Goal: Browse casually: Explore the website without a specific task or goal

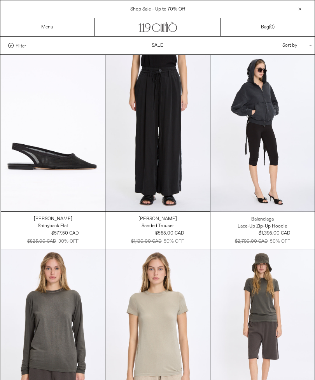
click at [300, 49] on div "Sort by .cls-1{fill:#231f20}" at bounding box center [272, 46] width 70 height 18
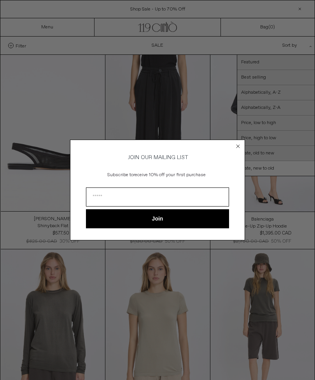
click at [272, 125] on div "Close dialog JOIN OUR MAILING LIST Subscribe to receive 10% off your first purc…" at bounding box center [157, 190] width 315 height 380
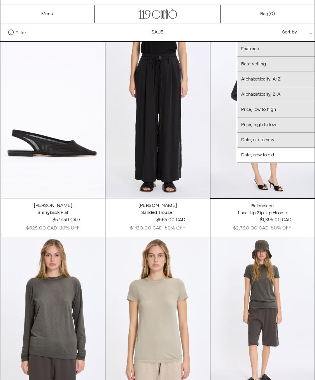
scroll to position [15, 0]
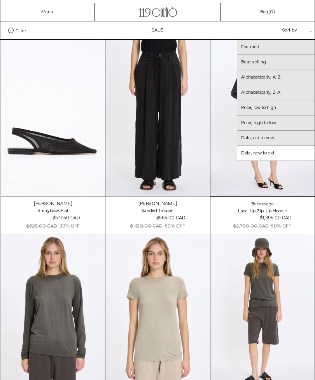
click at [262, 108] on link "Price, low to high" at bounding box center [275, 107] width 77 height 15
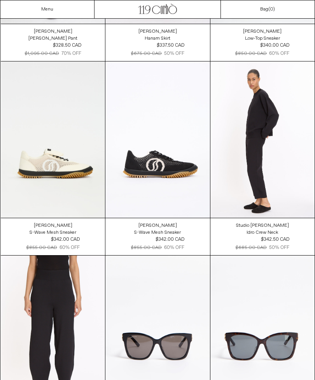
scroll to position [4859, 0]
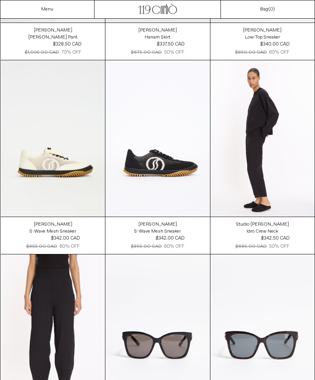
click at [67, 159] on at bounding box center [53, 138] width 104 height 156
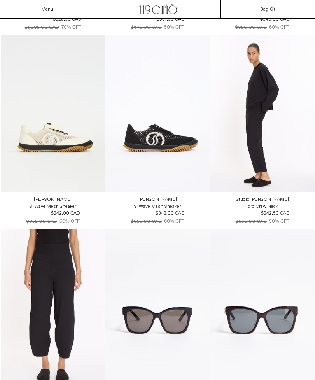
click at [175, 131] on at bounding box center [157, 113] width 104 height 156
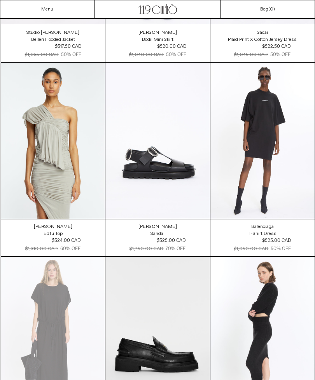
scroll to position [9696, 0]
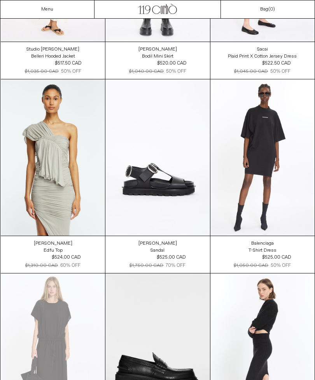
click at [166, 14] on link ".cls-1, .cls-2 { fill: #231f20; stroke: #231f20; stroke-miterlimit: 10; stroke-…" at bounding box center [157, 10] width 39 height 12
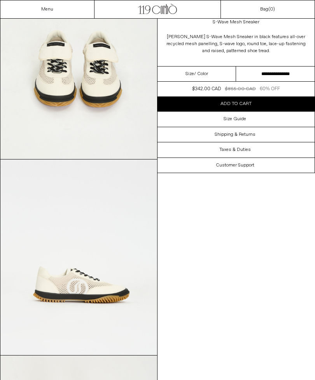
scroll to position [256, 0]
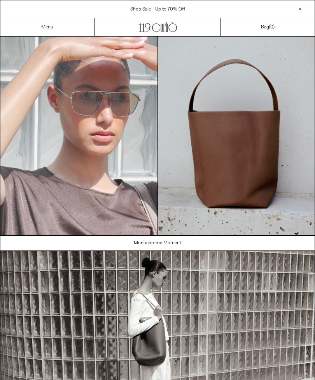
click at [52, 29] on link "Menu" at bounding box center [47, 27] width 12 height 6
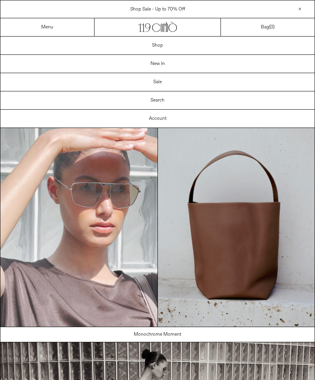
click at [163, 46] on link "Shop" at bounding box center [157, 46] width 314 height 18
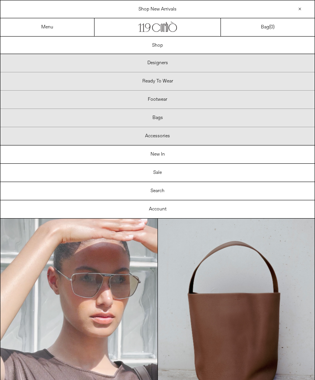
click at [159, 99] on p "Footwear" at bounding box center [157, 100] width 314 height 18
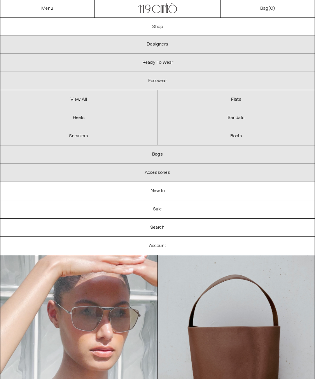
scroll to position [22, 0]
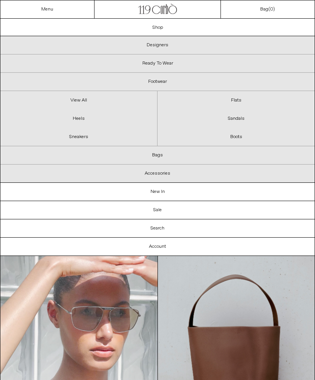
click at [84, 136] on link "Sneakers" at bounding box center [78, 137] width 157 height 18
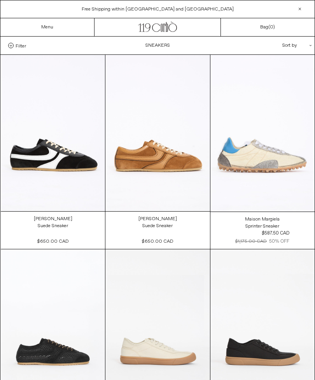
click at [46, 25] on link "Menu" at bounding box center [47, 27] width 12 height 6
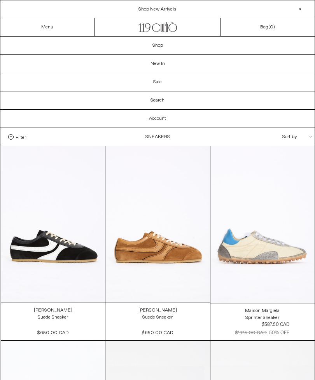
click at [157, 47] on link "Shop" at bounding box center [157, 46] width 314 height 18
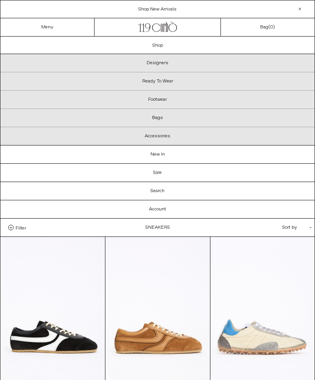
click at [159, 118] on p "Bags" at bounding box center [157, 118] width 314 height 18
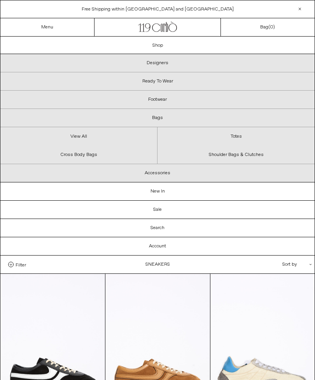
click at [81, 138] on link "View All" at bounding box center [78, 136] width 157 height 18
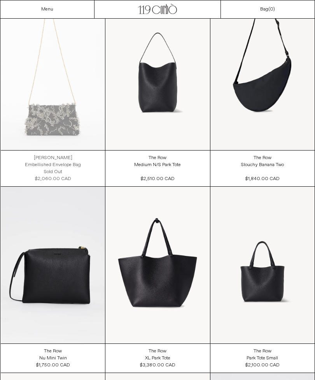
scroll to position [1021, 0]
click at [58, 10] on div "Menu" at bounding box center [47, 9] width 94 height 18
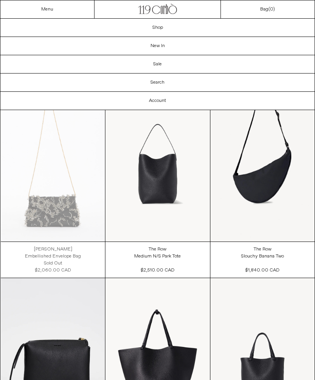
click at [160, 29] on link "Shop" at bounding box center [157, 28] width 314 height 18
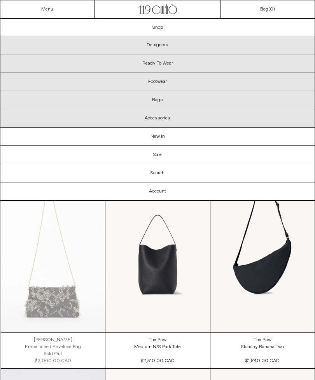
click at [163, 82] on p "Footwear" at bounding box center [157, 82] width 314 height 18
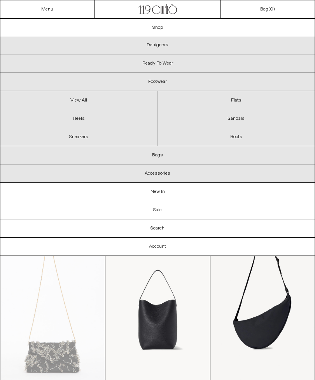
click at [237, 103] on link "Flats" at bounding box center [236, 100] width 157 height 18
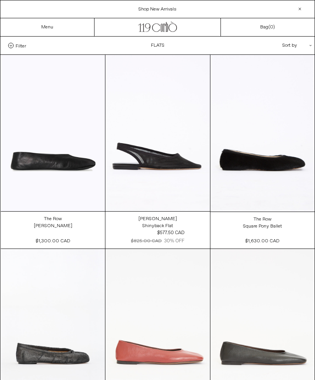
click at [53, 28] on link "Menu" at bounding box center [47, 27] width 12 height 6
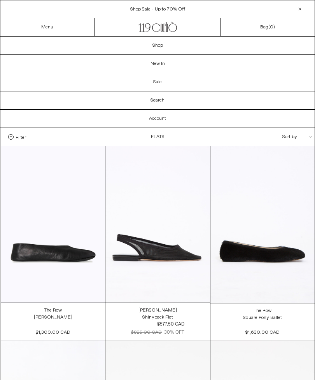
click at [163, 49] on link "Shop" at bounding box center [157, 46] width 314 height 18
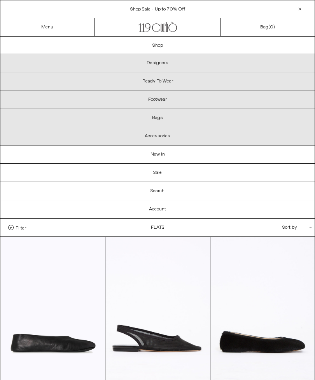
click at [165, 82] on p "Ready To Wear" at bounding box center [157, 81] width 314 height 18
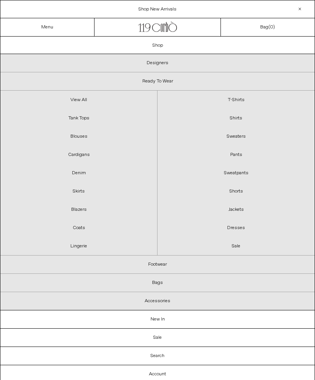
click at [236, 102] on link "T-Shirts" at bounding box center [236, 100] width 157 height 18
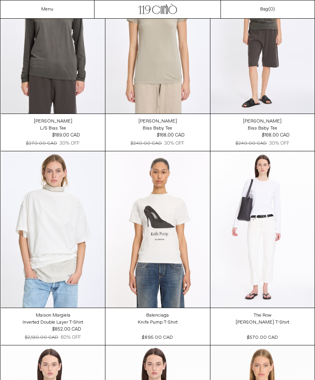
scroll to position [1601, 0]
